Goal: Task Accomplishment & Management: Use online tool/utility

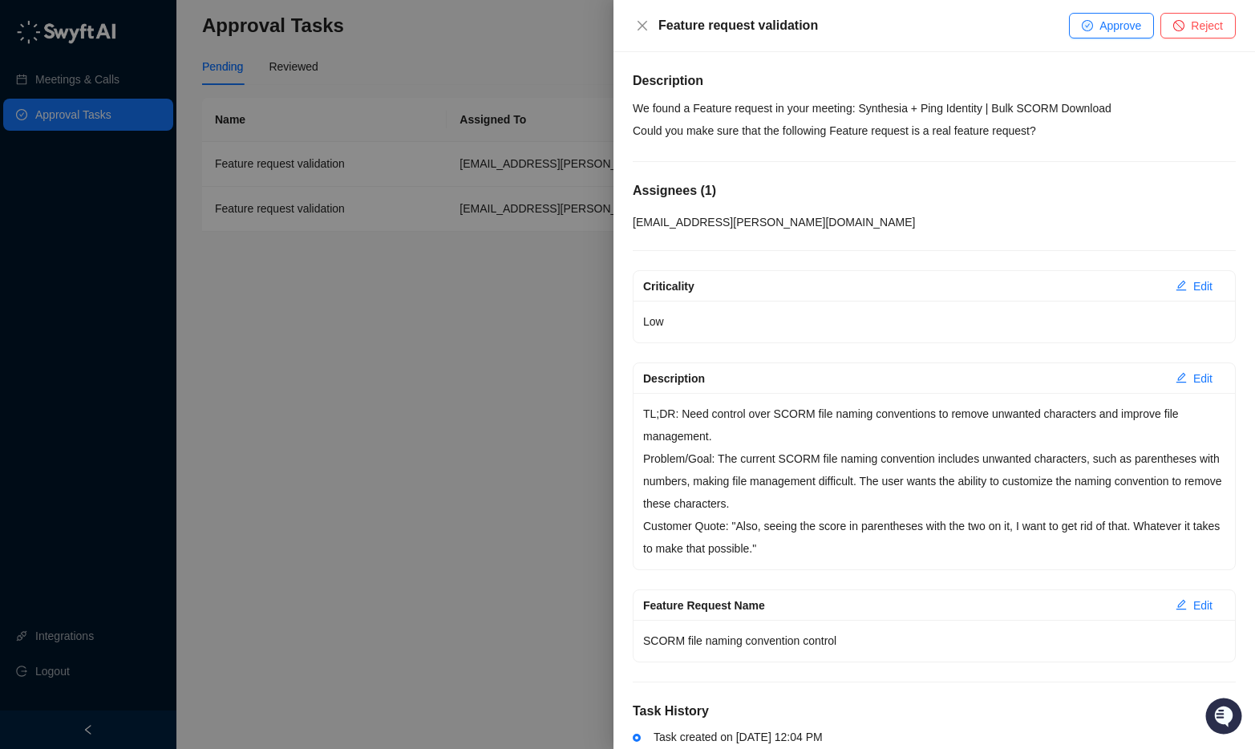
click at [887, 101] on p "We found a Feature request in your meeting: Synthesia + Ping Identity | Bulk SC…" at bounding box center [934, 119] width 603 height 45
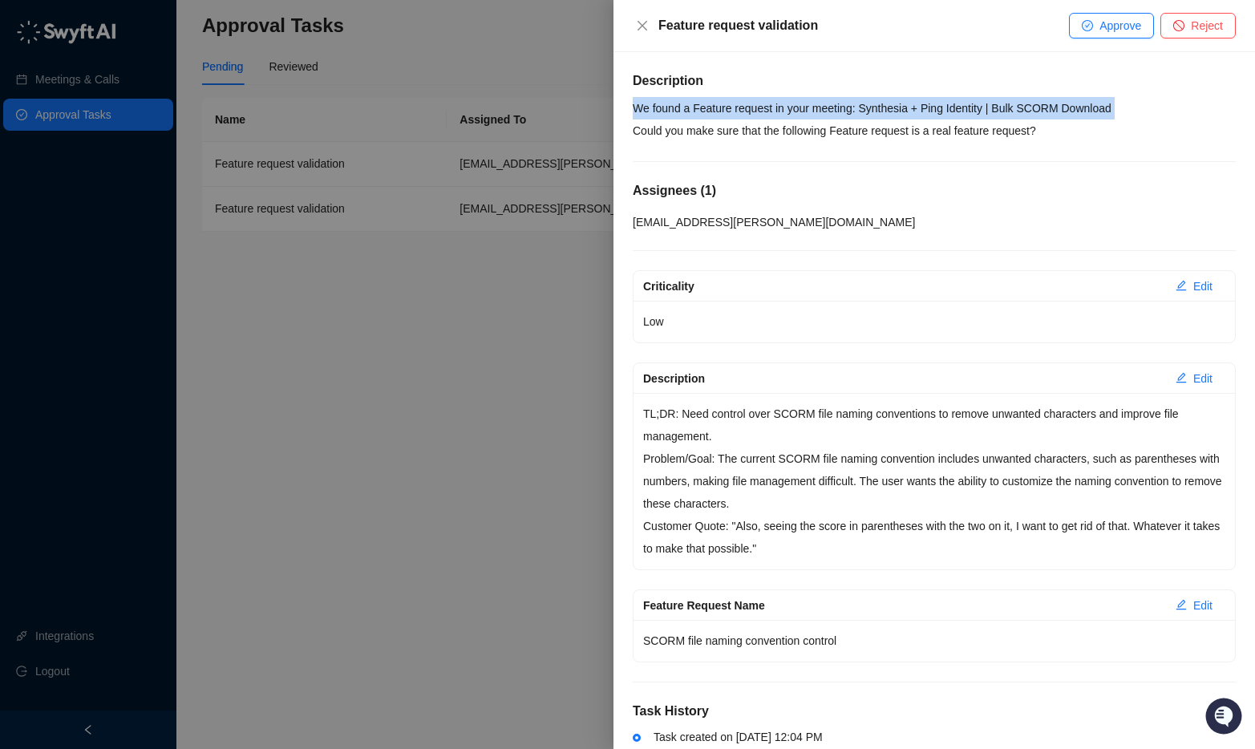
drag, startPoint x: 887, startPoint y: 101, endPoint x: 888, endPoint y: 123, distance: 22.5
click at [886, 101] on p "We found a Feature request in your meeting: Synthesia + Ping Identity | Bulk SC…" at bounding box center [934, 119] width 603 height 45
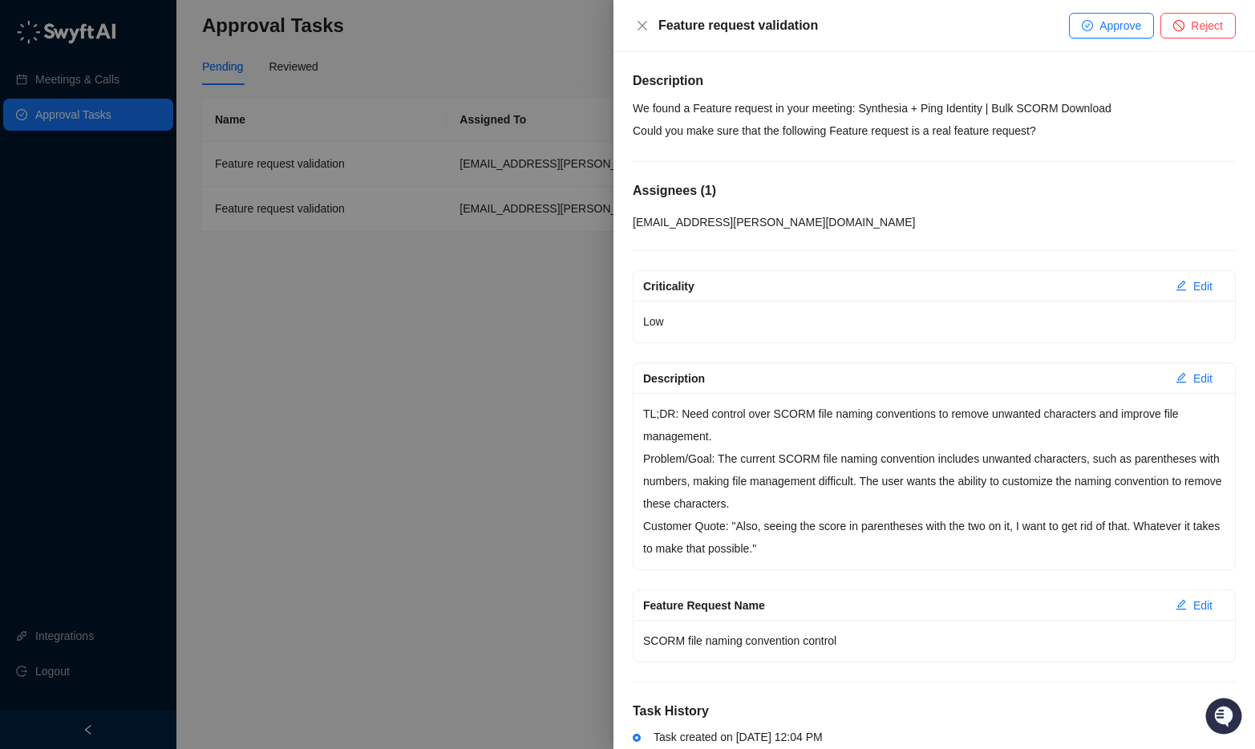
click at [888, 123] on p "We found a Feature request in your meeting: Synthesia + Ping Identity | Bulk SC…" at bounding box center [934, 119] width 603 height 45
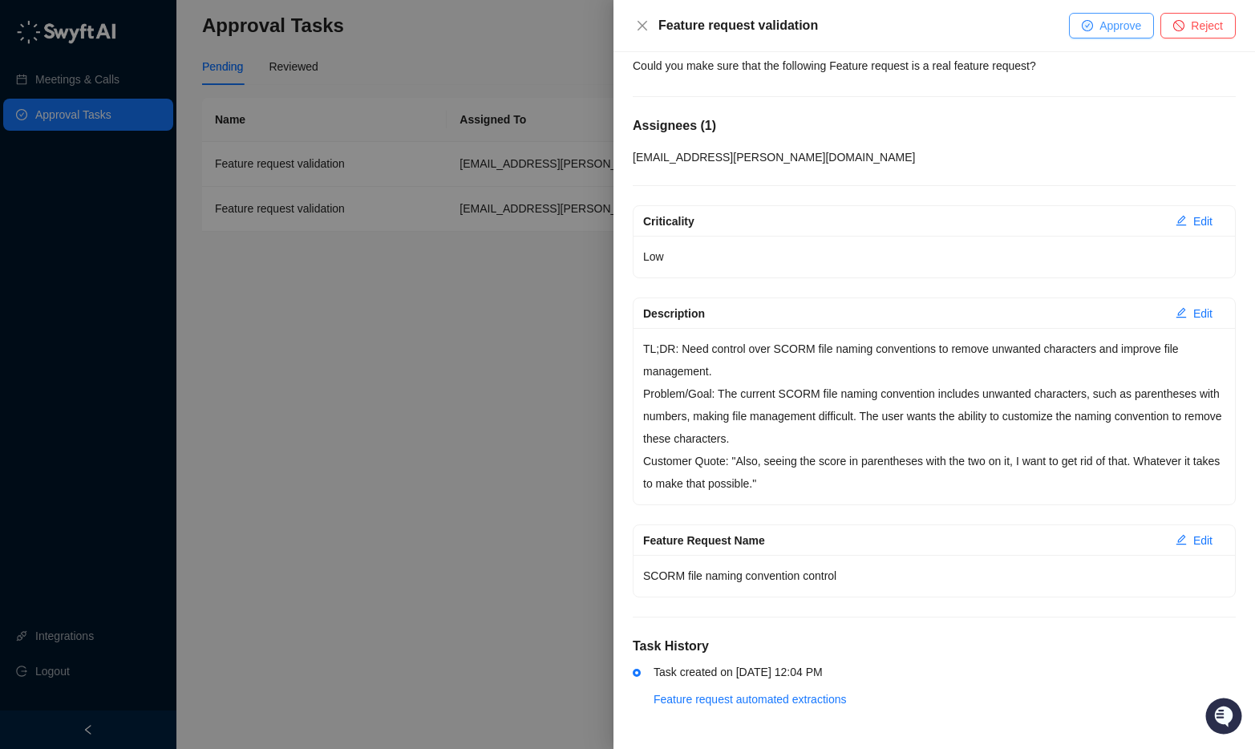
click at [1100, 19] on span "Approve" at bounding box center [1120, 26] width 42 height 18
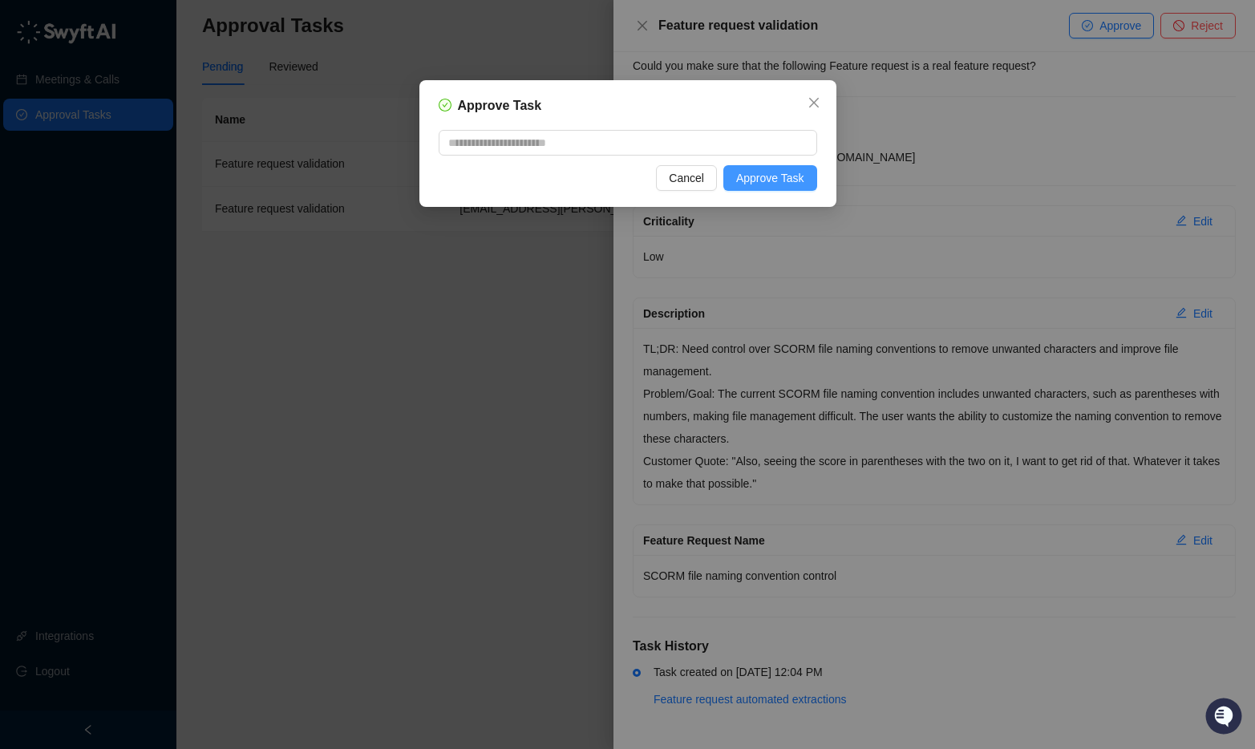
click at [750, 189] on button "Approve Task" at bounding box center [770, 178] width 94 height 26
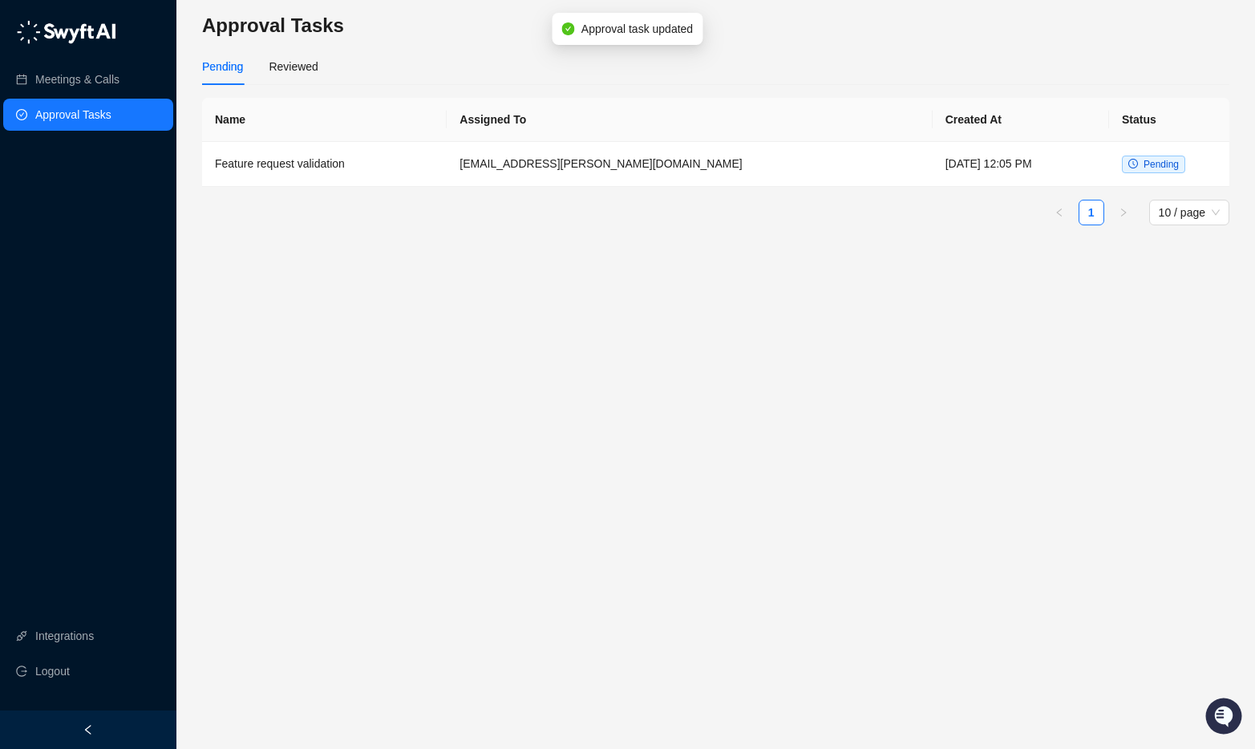
click at [764, 168] on td "acacia.dougan@synthesia.io" at bounding box center [689, 164] width 485 height 45
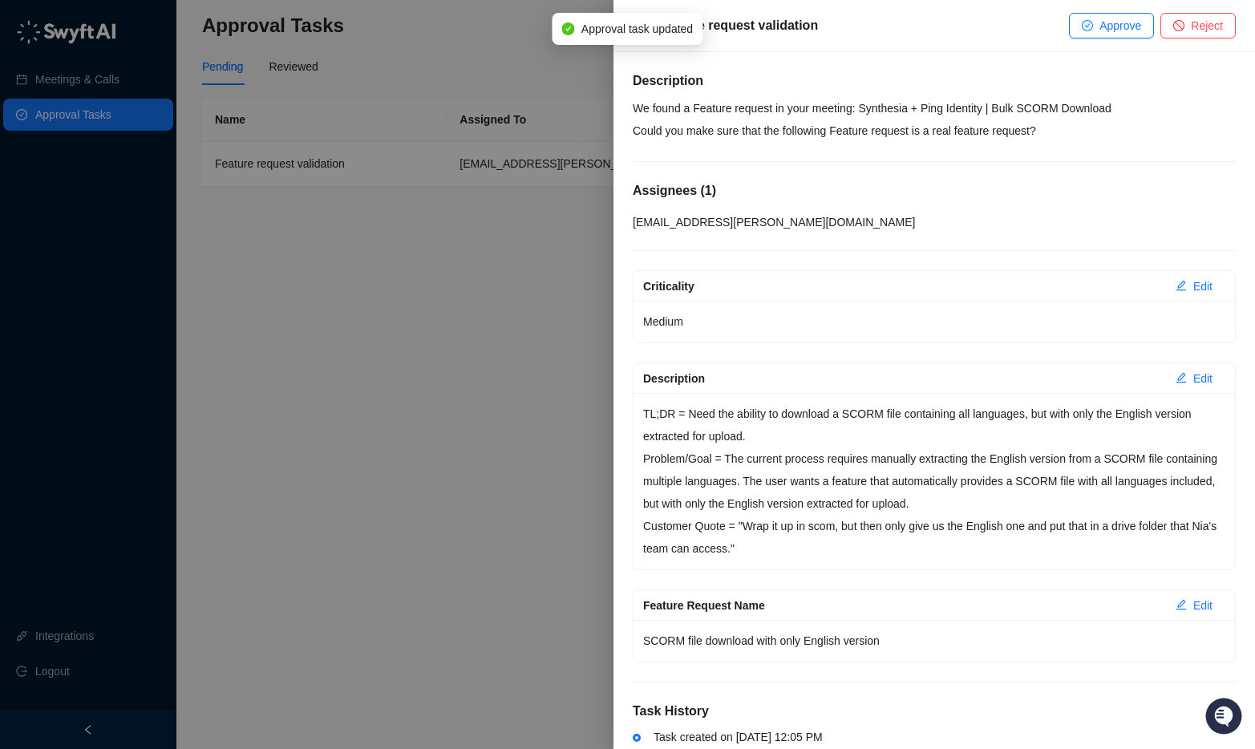
scroll to position [65, 0]
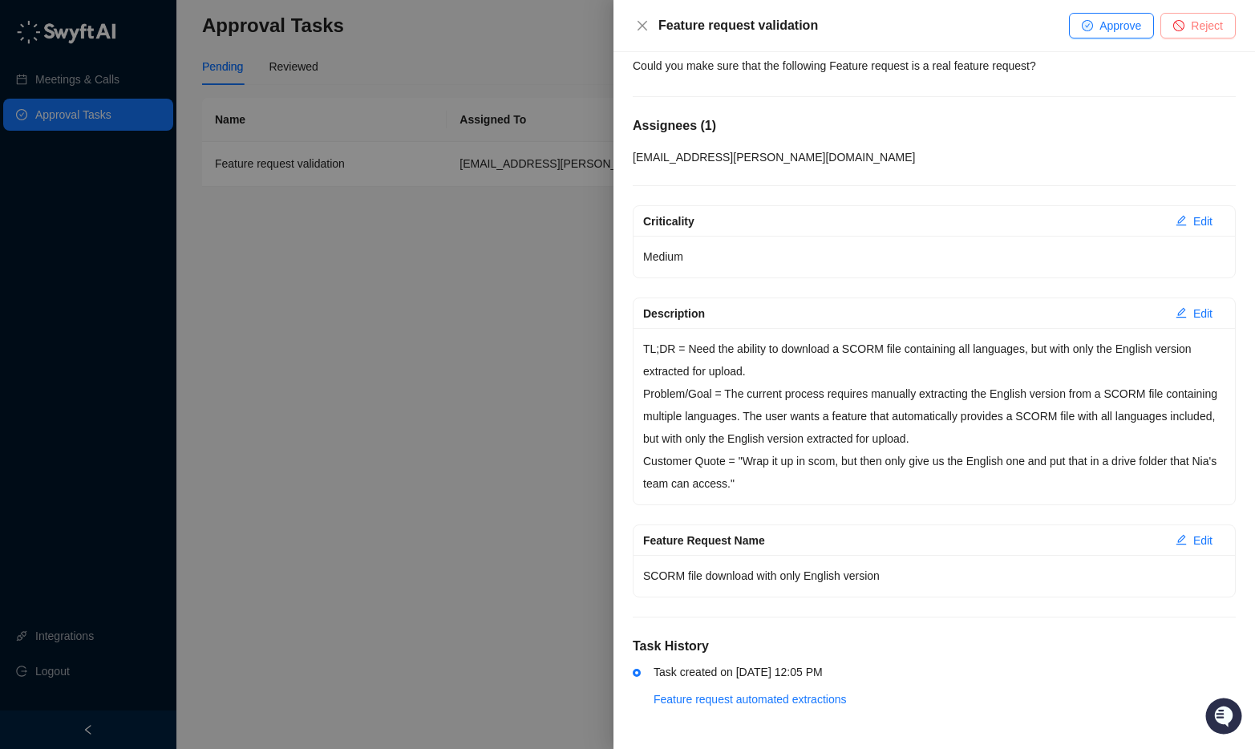
click at [1186, 18] on button "Reject" at bounding box center [1197, 26] width 75 height 26
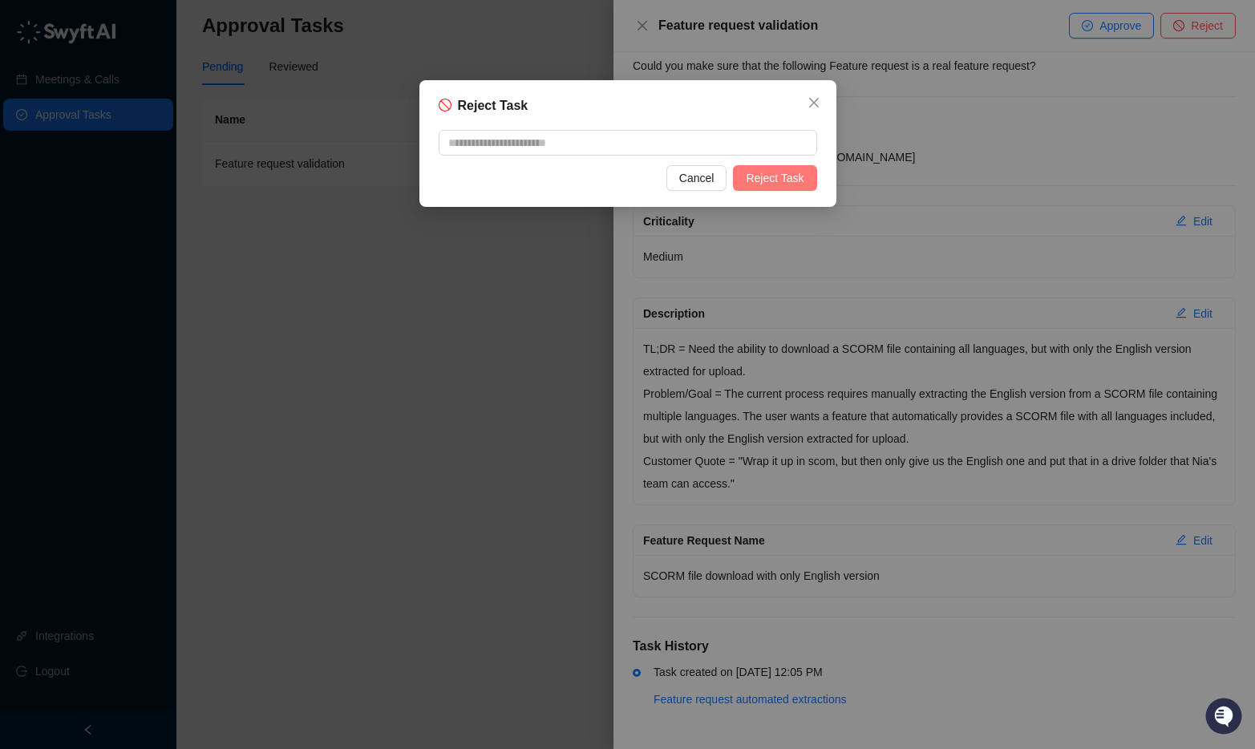
click at [795, 180] on span "Reject Task" at bounding box center [775, 178] width 58 height 18
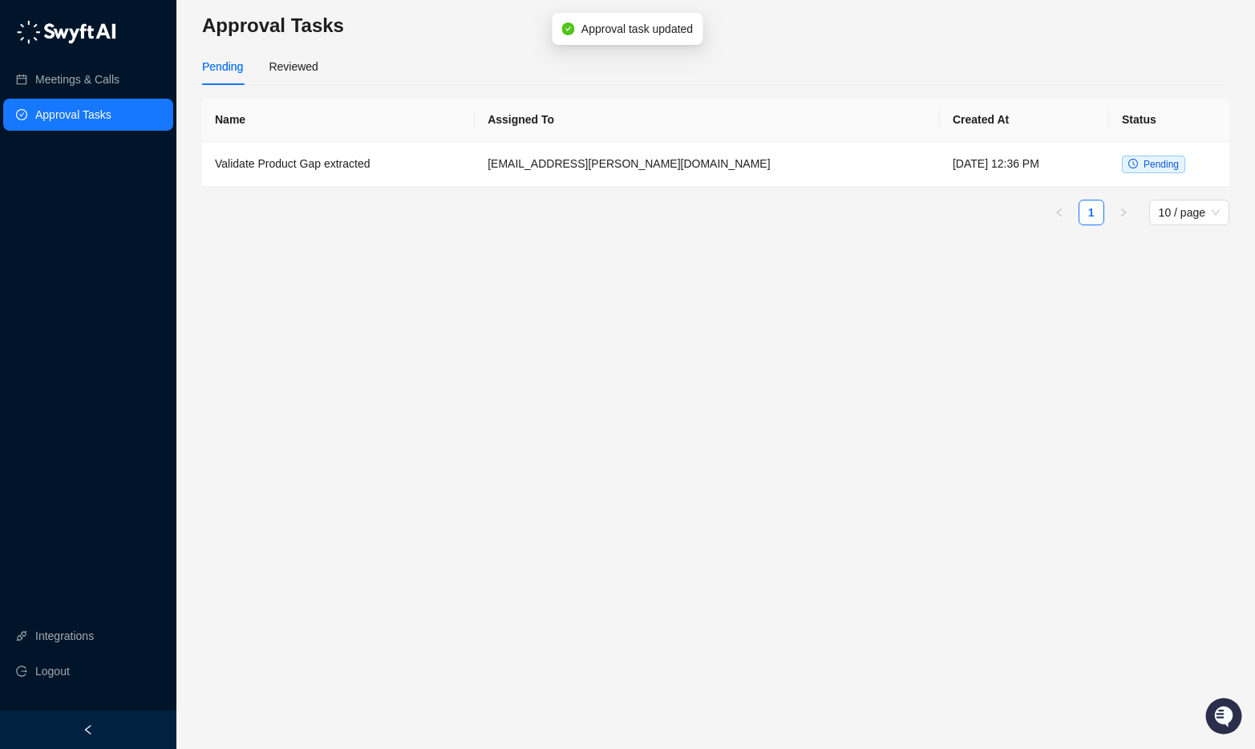
click at [781, 320] on main "Approval Tasks Pending Reviewed Name Assigned To Created At Status Validate Pro…" at bounding box center [715, 374] width 1027 height 723
click at [653, 162] on td "[EMAIL_ADDRESS][PERSON_NAME][DOMAIN_NAME]" at bounding box center [707, 164] width 465 height 45
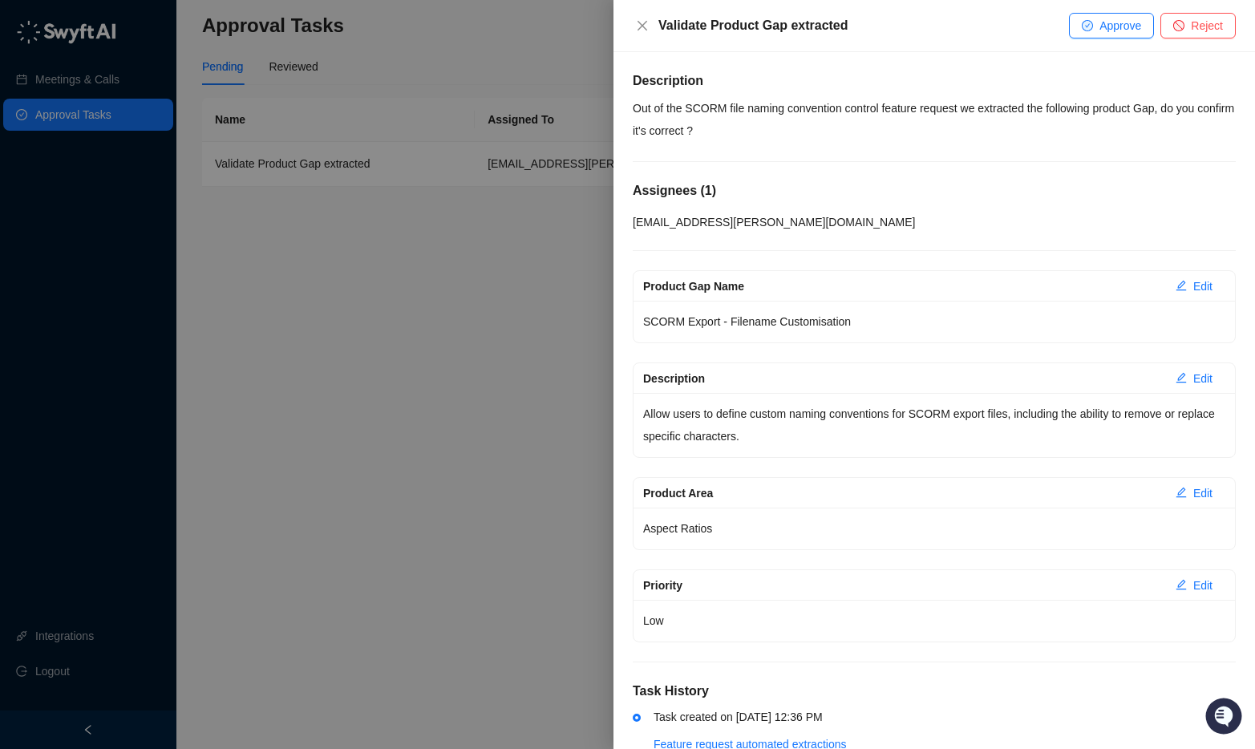
scroll to position [45, 0]
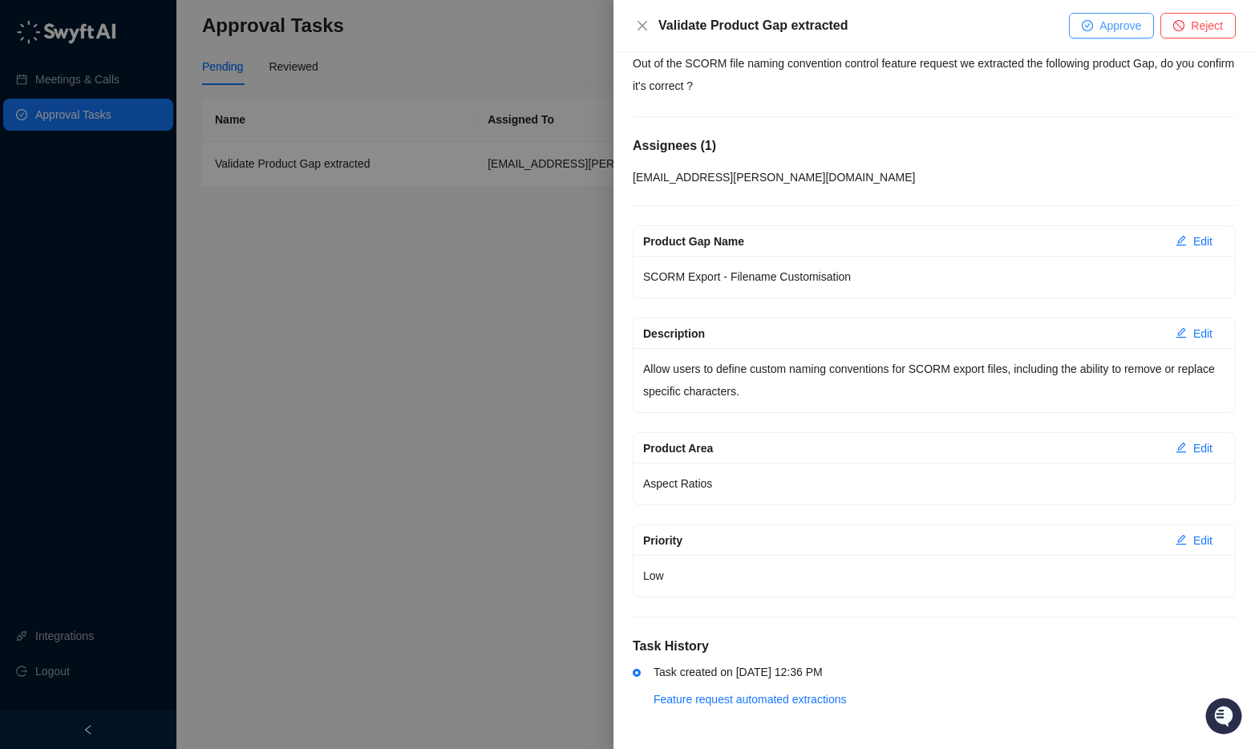
drag, startPoint x: 1065, startPoint y: 16, endPoint x: 1074, endPoint y: 18, distance: 9.9
click at [1068, 17] on div "Validate Product Gap extracted Approve Reject" at bounding box center [933, 26] width 641 height 52
click at [1074, 19] on button "Approve" at bounding box center [1111, 26] width 85 height 26
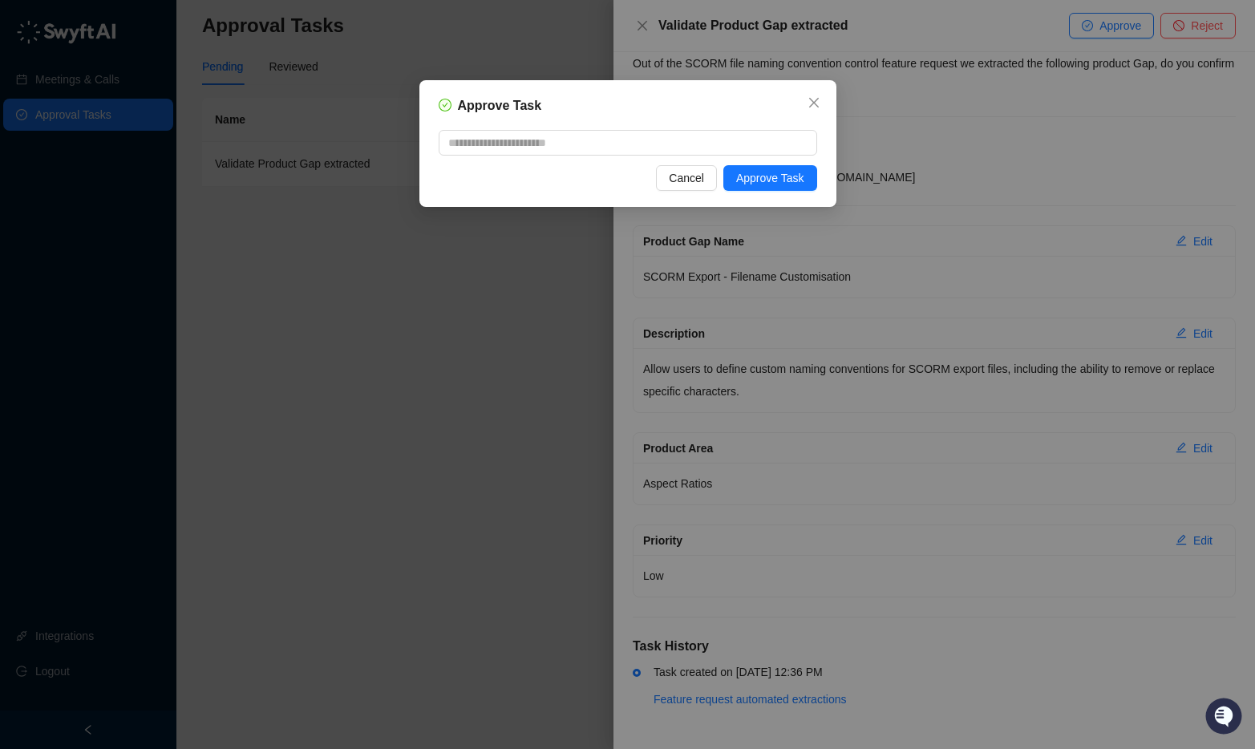
drag, startPoint x: 677, startPoint y: 173, endPoint x: 793, endPoint y: 434, distance: 285.3
click at [677, 173] on span "Cancel" at bounding box center [686, 178] width 35 height 18
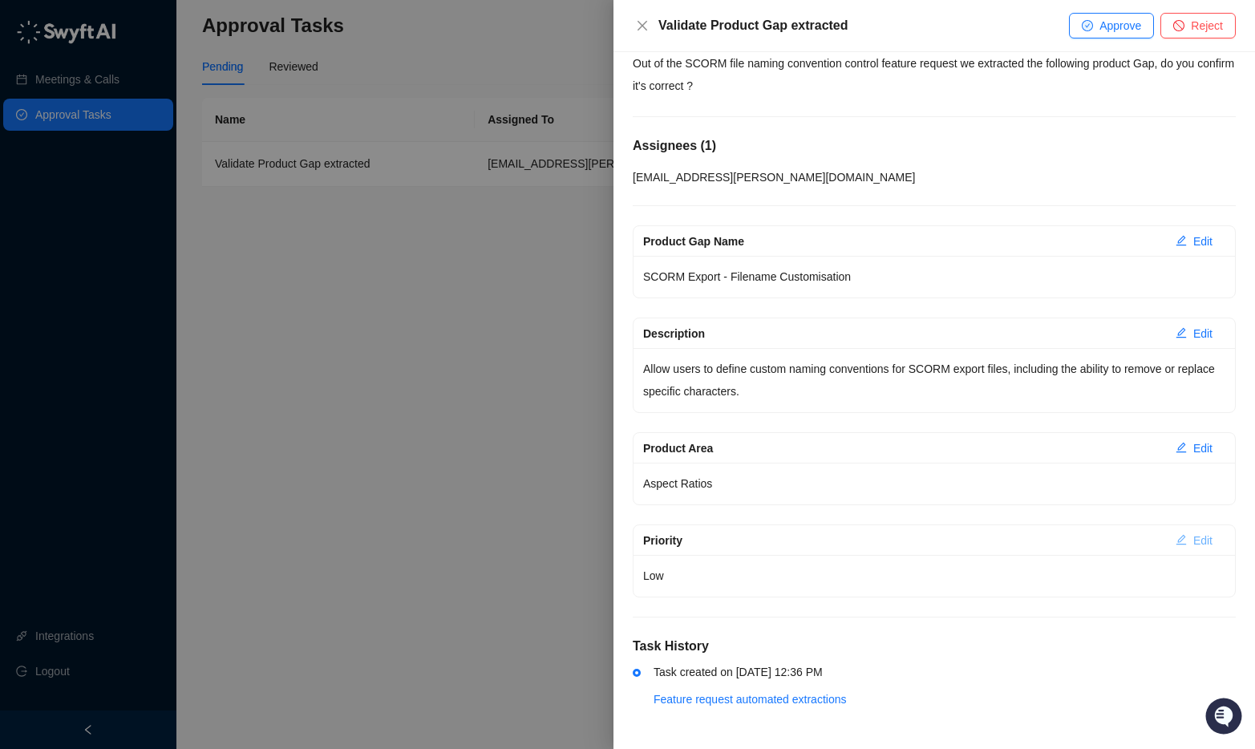
click at [1195, 544] on span "Edit" at bounding box center [1202, 541] width 19 height 18
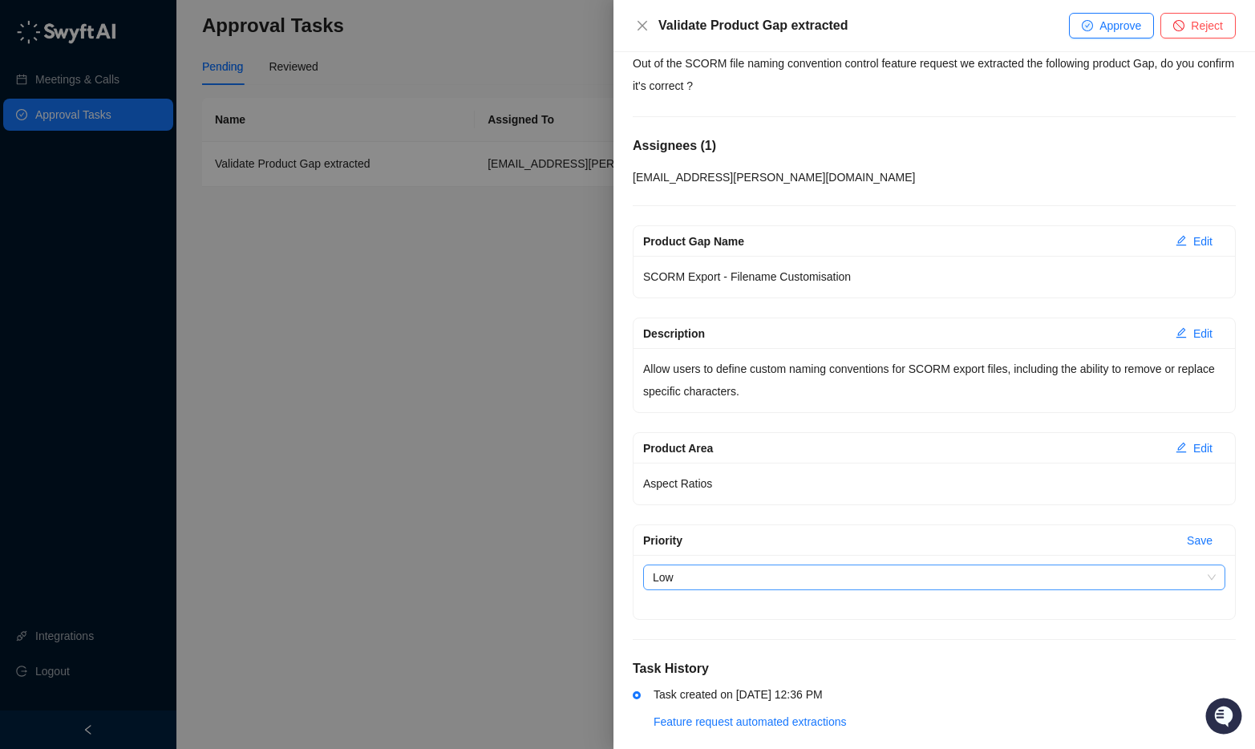
click at [847, 577] on span "Low" at bounding box center [934, 577] width 563 height 24
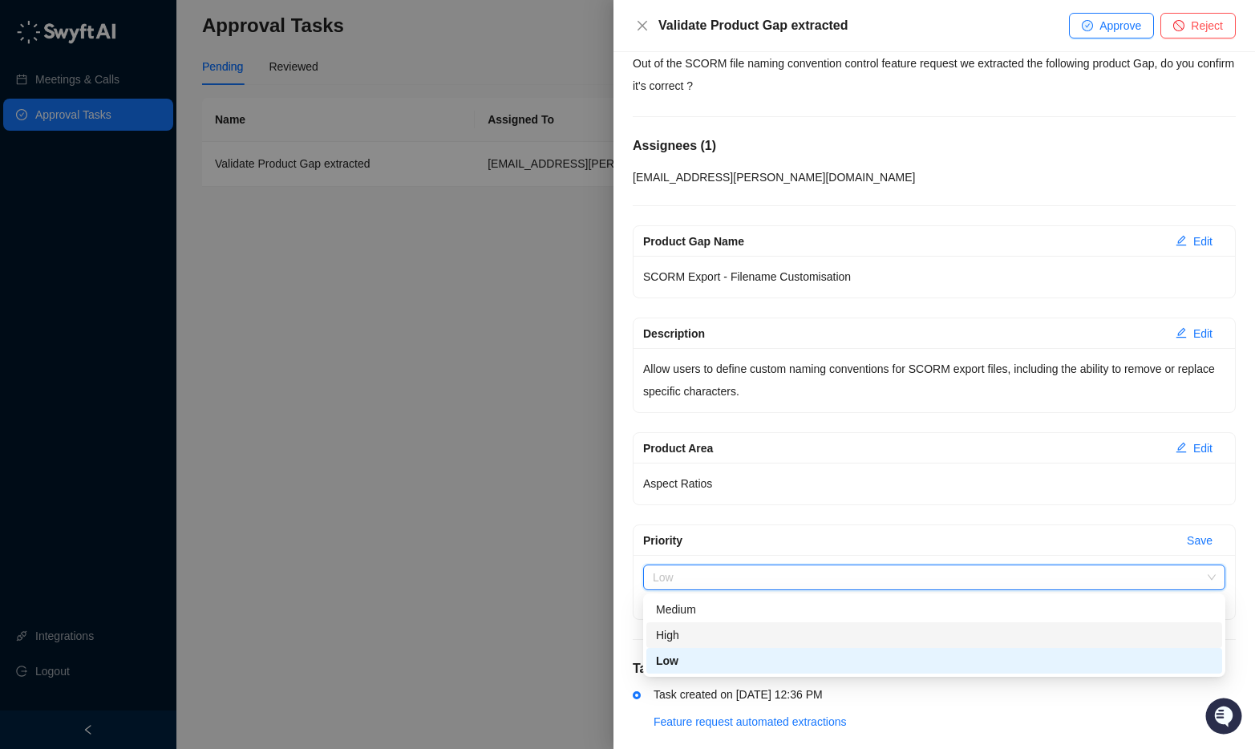
click at [818, 636] on div "High" at bounding box center [934, 635] width 556 height 18
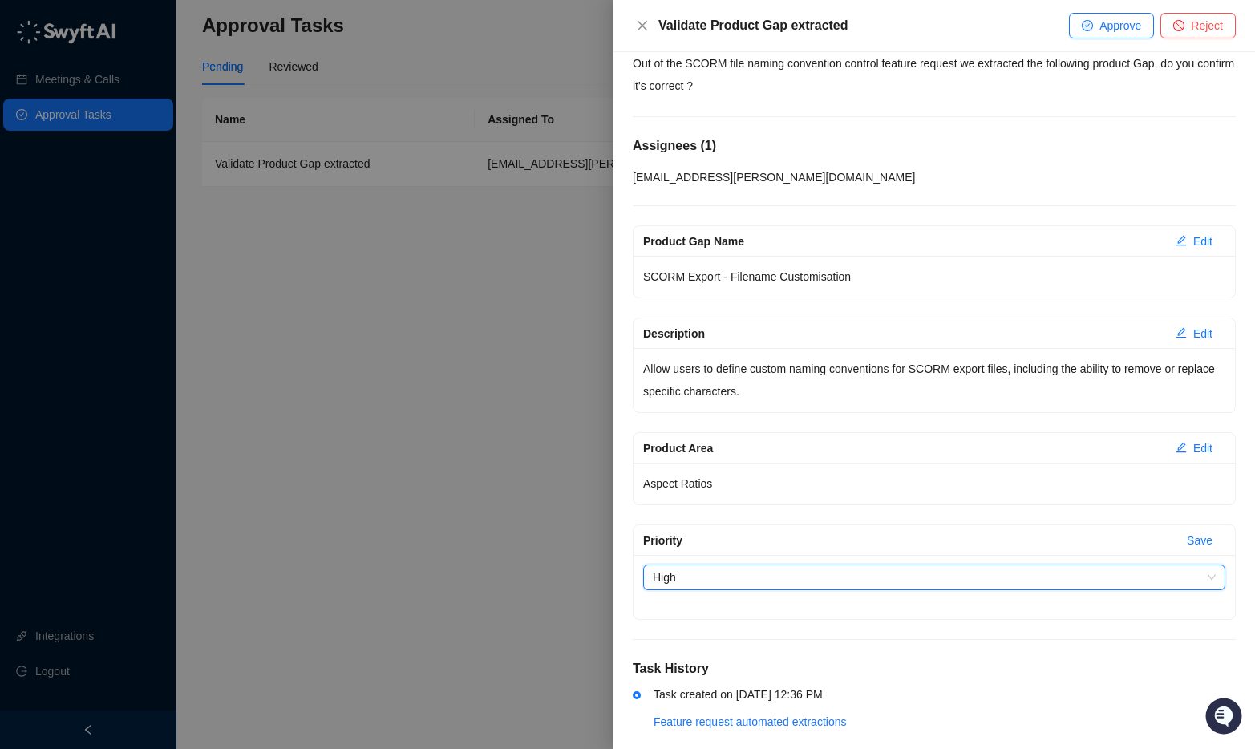
click at [807, 587] on span "High" at bounding box center [934, 577] width 563 height 24
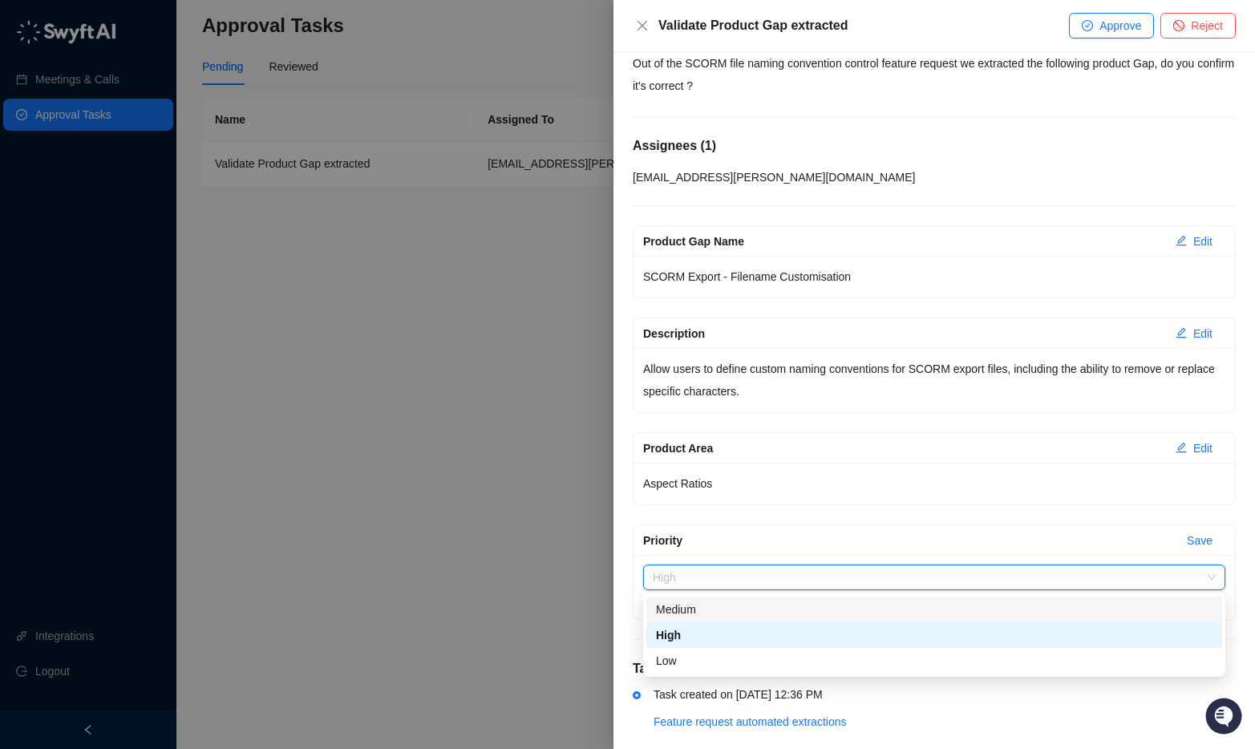
click at [786, 612] on div "Medium" at bounding box center [934, 610] width 556 height 18
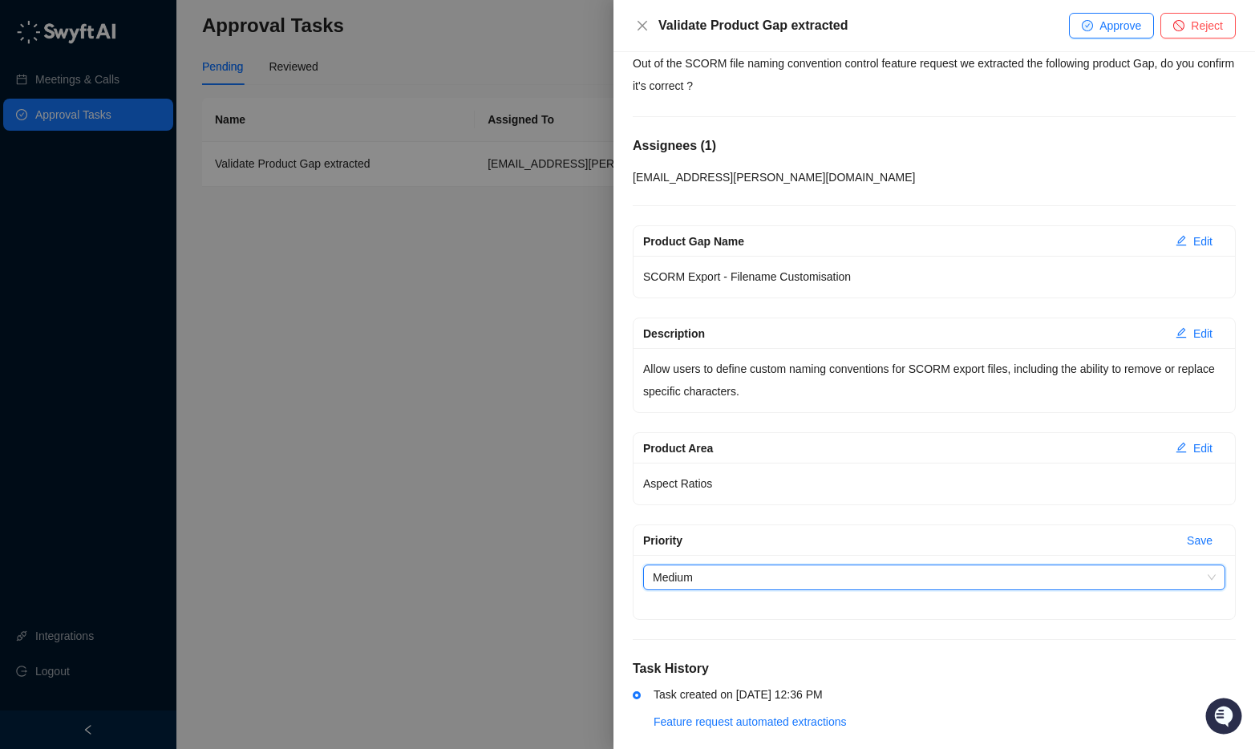
click at [861, 513] on div "Product Gap Name Edit SCORM Export - Filename Customisation Description Edit Al…" at bounding box center [934, 422] width 603 height 394
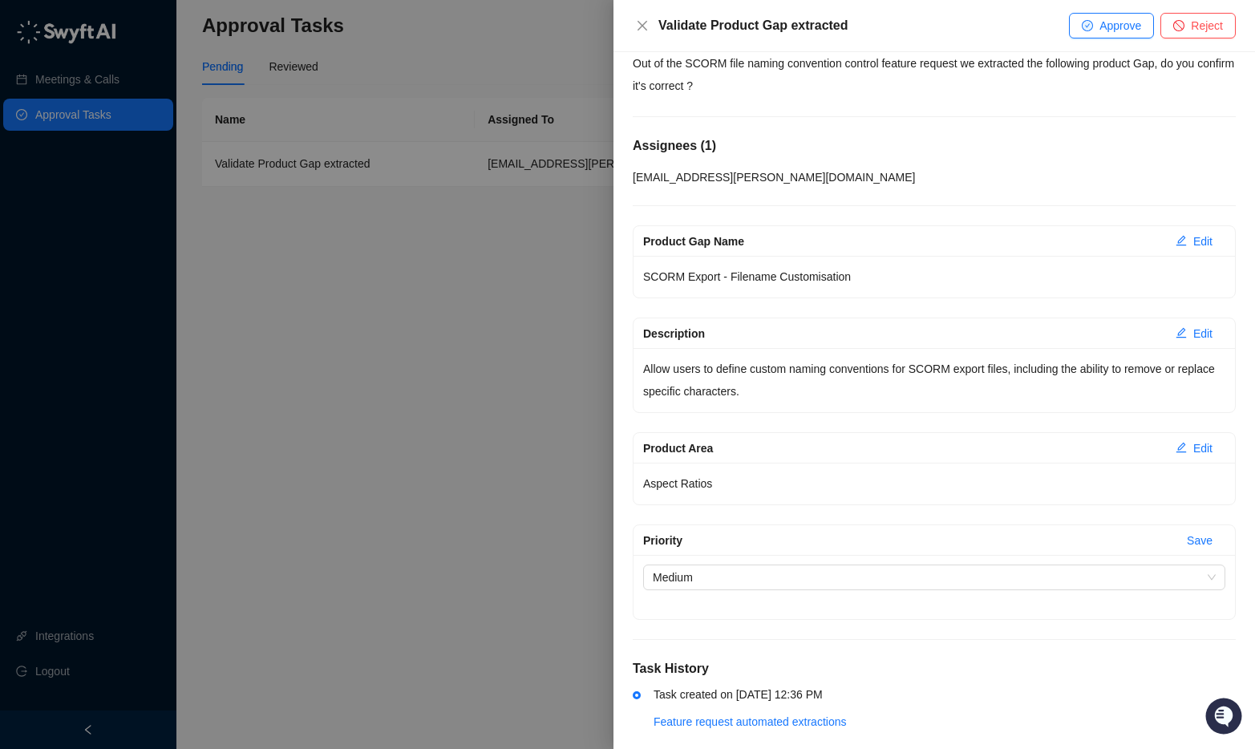
scroll to position [0, 0]
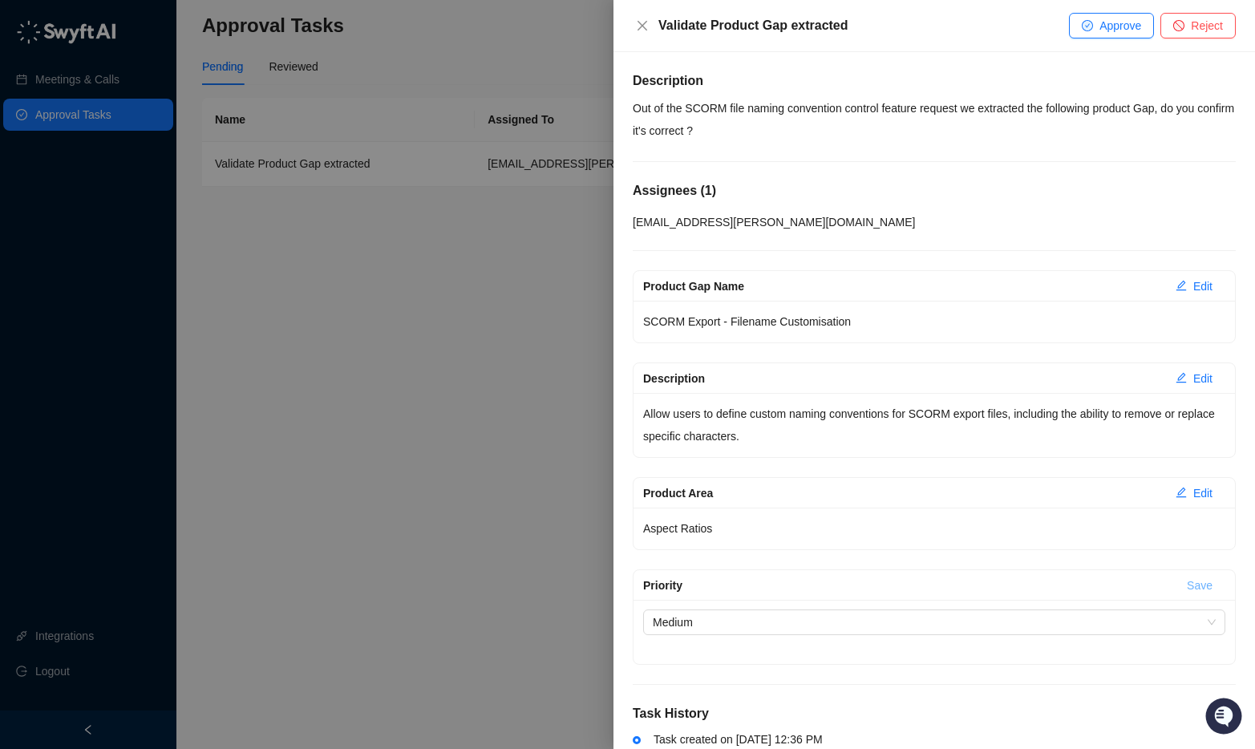
click at [1193, 587] on span "Save" at bounding box center [1200, 585] width 26 height 18
click at [1104, 23] on span "Approve" at bounding box center [1120, 26] width 42 height 18
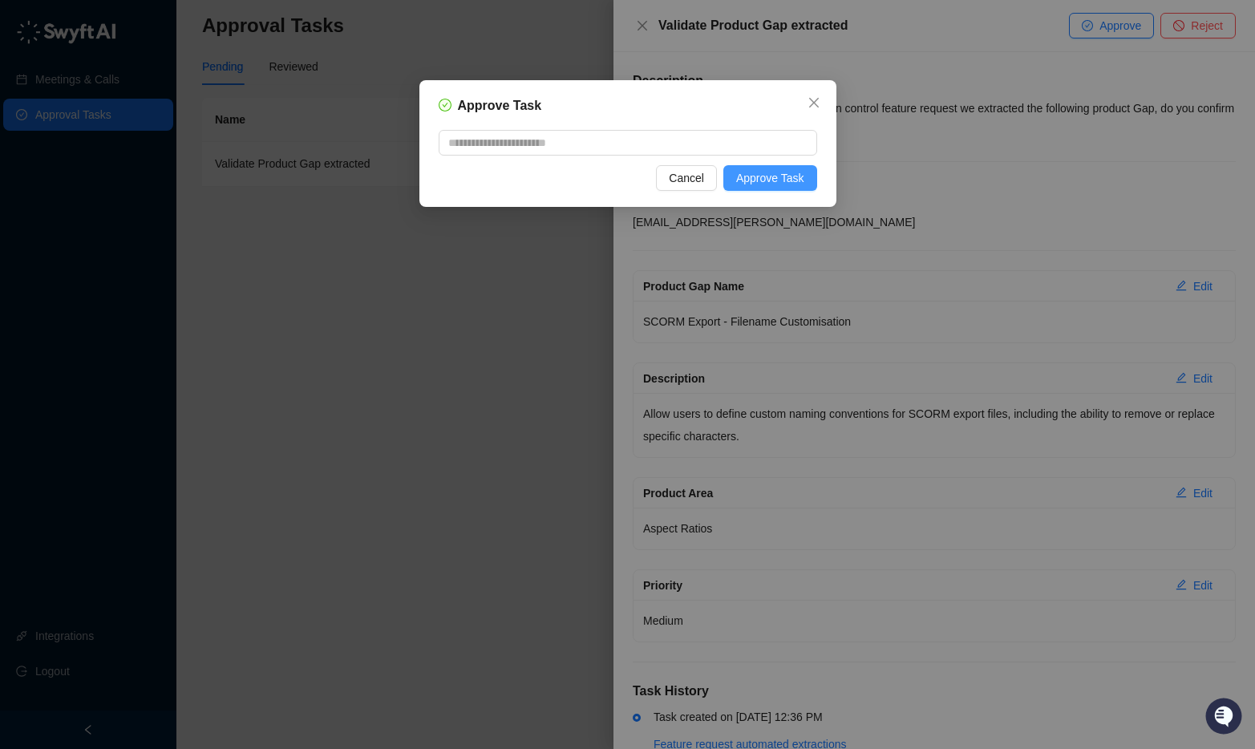
click at [779, 180] on span "Approve Task" at bounding box center [770, 178] width 68 height 18
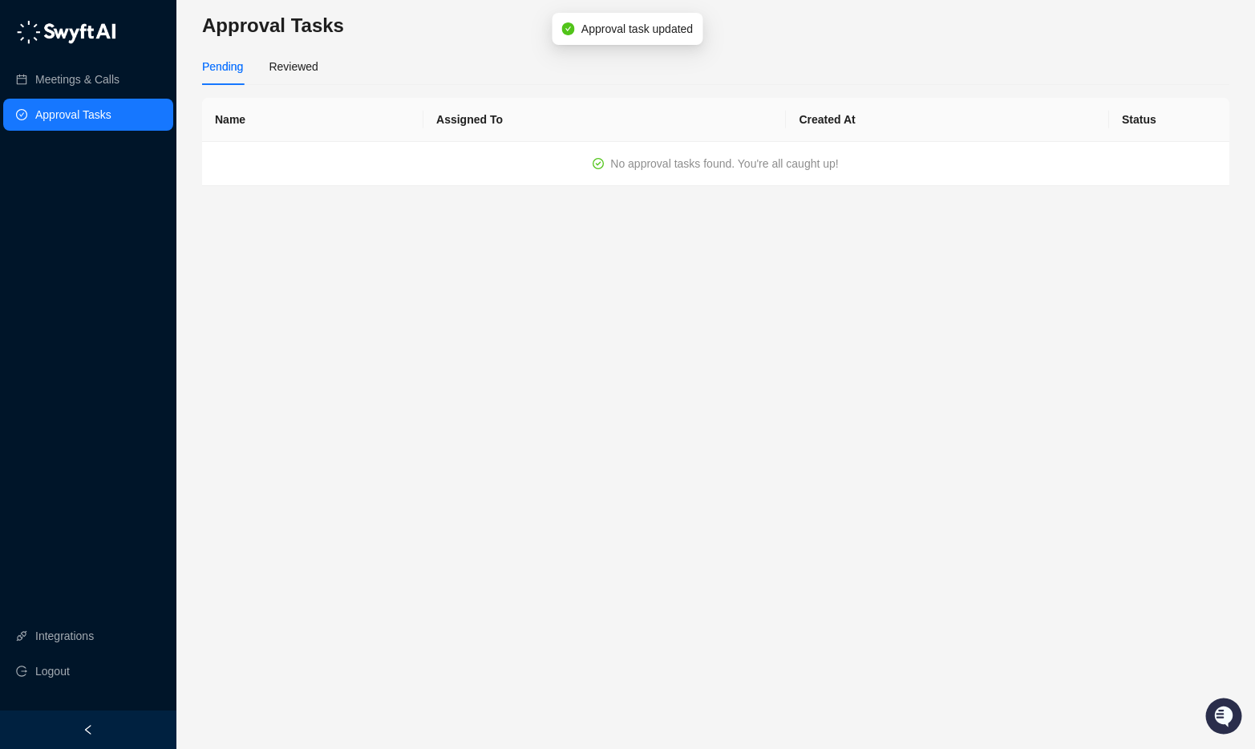
click at [690, 313] on main "Approval Tasks Pending Reviewed Name Assigned To Created At Status No approval …" at bounding box center [715, 374] width 1027 height 723
